Goal: Communication & Community: Answer question/provide support

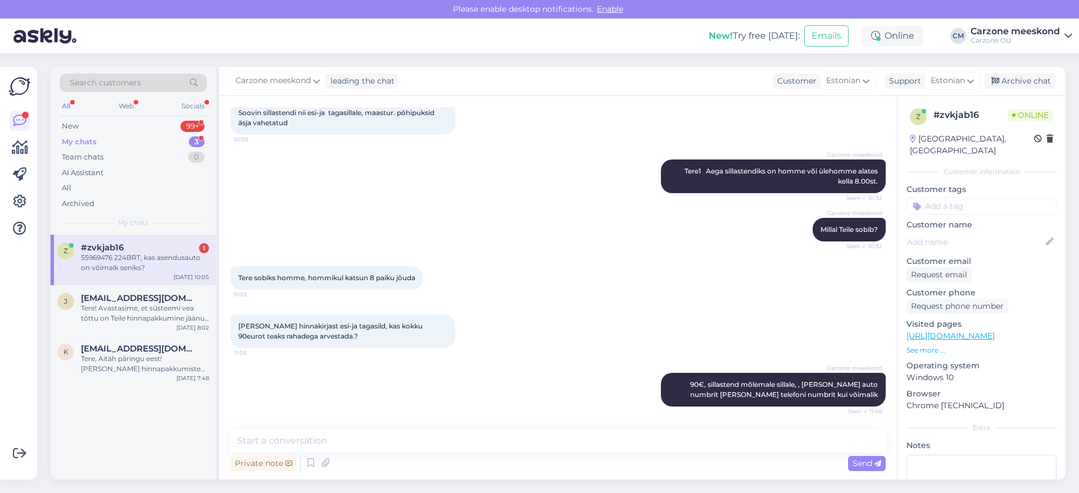
scroll to position [114, 0]
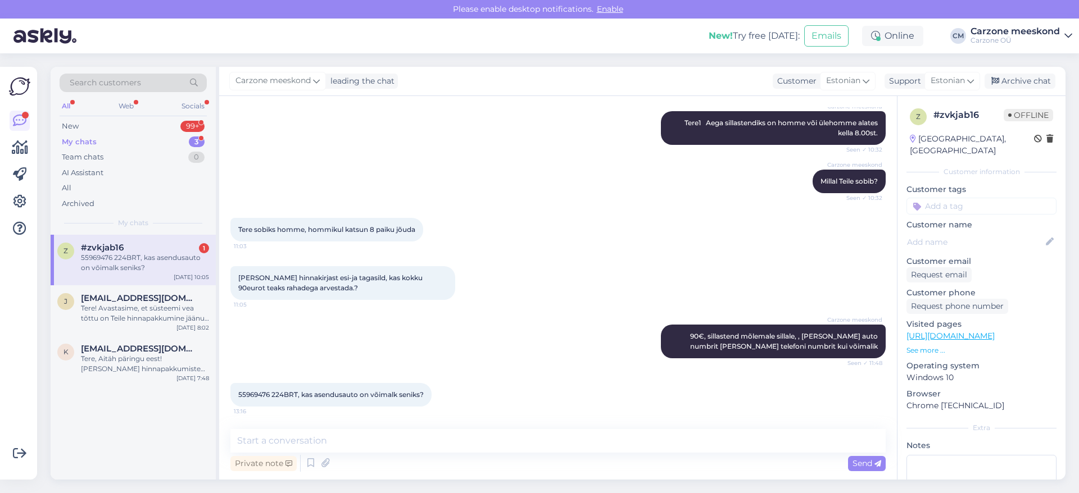
click at [117, 261] on div "55969476 224BRT, kas asendusauto on võimalk seniks?" at bounding box center [145, 263] width 128 height 20
click at [267, 438] on textarea at bounding box center [557, 441] width 655 height 24
drag, startPoint x: 239, startPoint y: 393, endPoint x: 425, endPoint y: 392, distance: 186.5
click at [424, 392] on span "55969476 224BRT, kas asendusauto on võimalk seniks?" at bounding box center [330, 394] width 185 height 8
copy span "55969476 224BRT, kas asendusauto on võimalk seniks?"
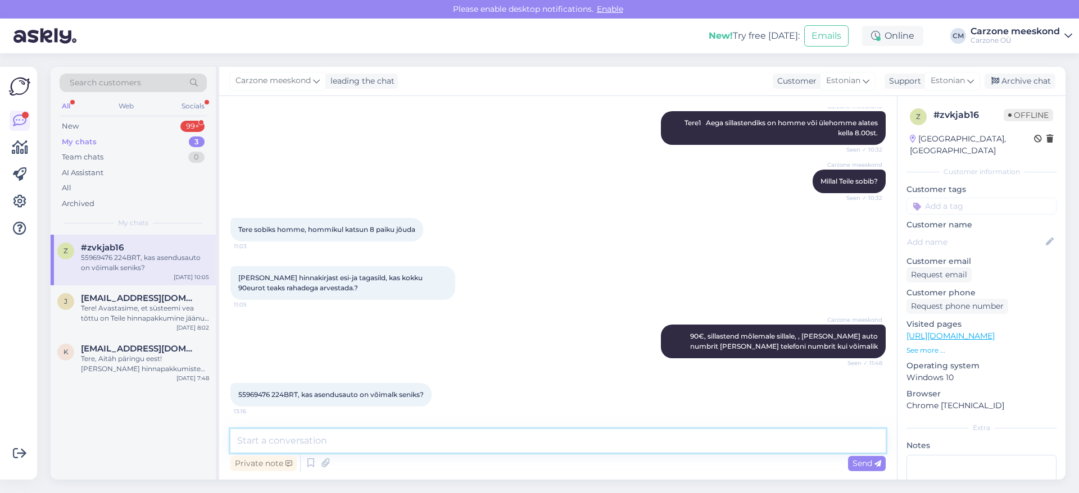
click at [267, 449] on textarea at bounding box center [557, 441] width 655 height 24
type textarea "tööajaks arvestame kuni 1,5 tundi, vajadusel leiame ka asenduse"
click at [859, 465] on span "Send" at bounding box center [866, 463] width 29 height 10
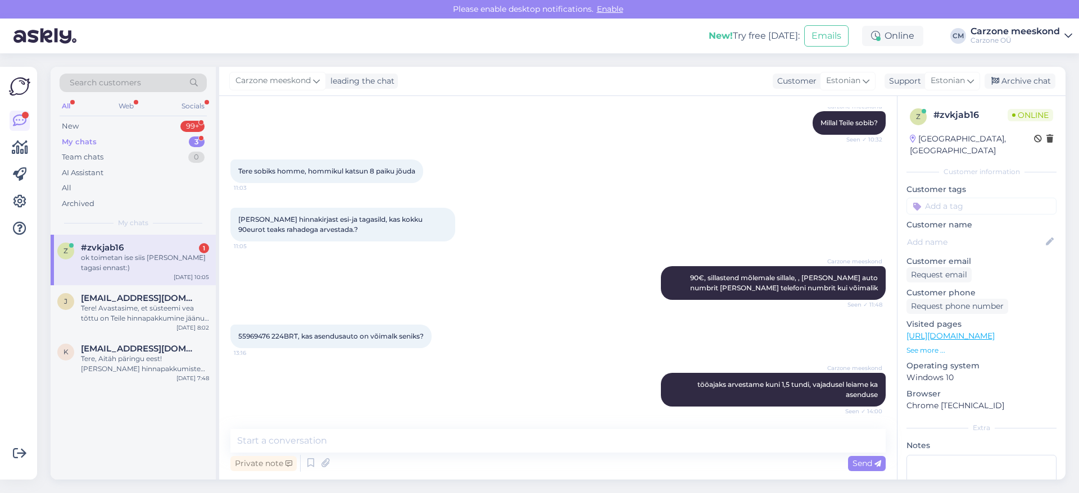
scroll to position [221, 0]
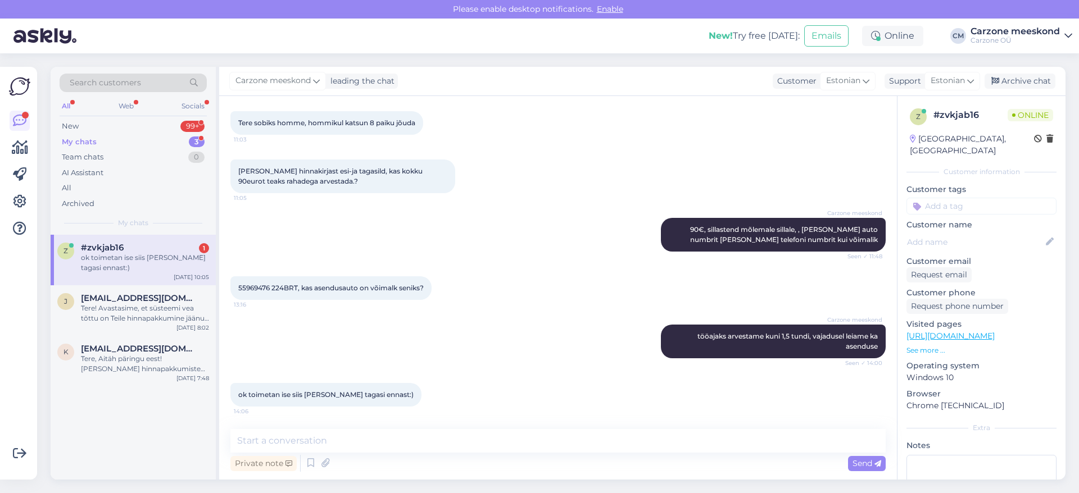
click at [152, 253] on div "ok toimetan ise siis [PERSON_NAME] tagasi ennast:)" at bounding box center [145, 263] width 128 height 20
